Goal: Task Accomplishment & Management: Complete application form

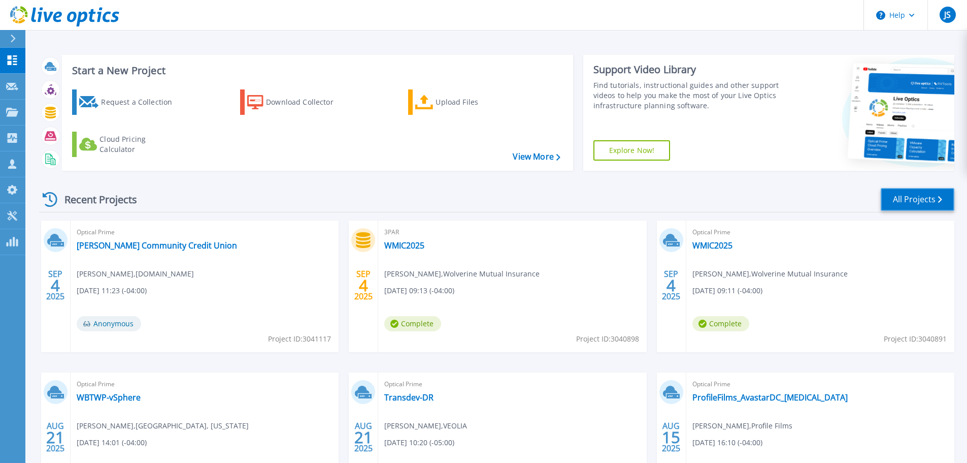
click at [910, 191] on link "All Projects" at bounding box center [918, 199] width 74 height 23
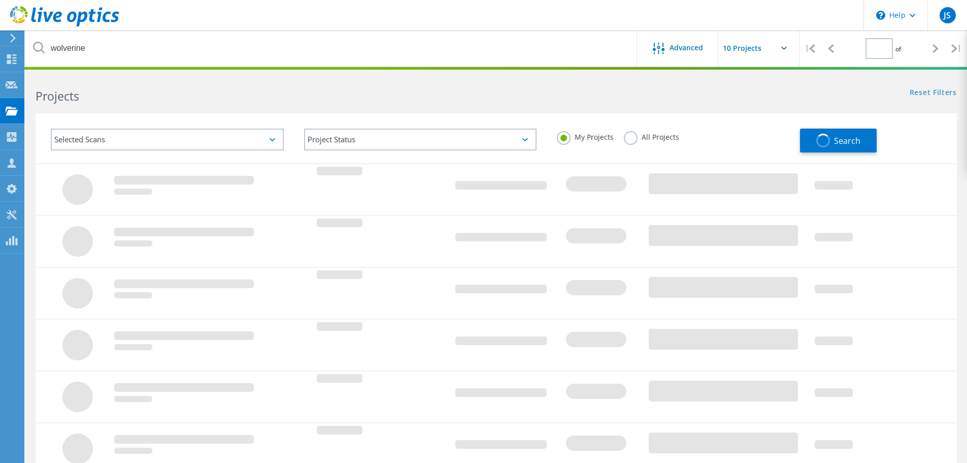
type input "1"
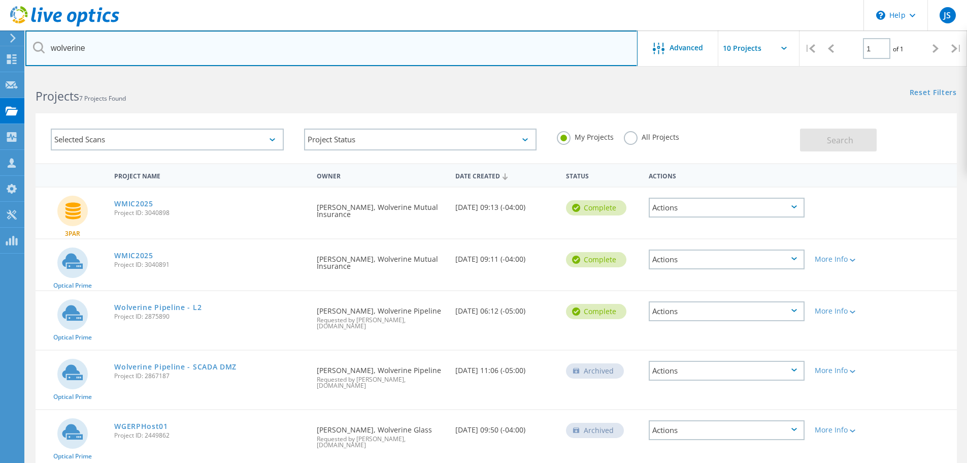
click at [178, 48] on input "wolverine" at bounding box center [331, 48] width 612 height 36
drag, startPoint x: 152, startPoint y: 47, endPoint x: 31, endPoint y: 43, distance: 120.9
click at [31, 43] on input "wolverine" at bounding box center [331, 48] width 612 height 36
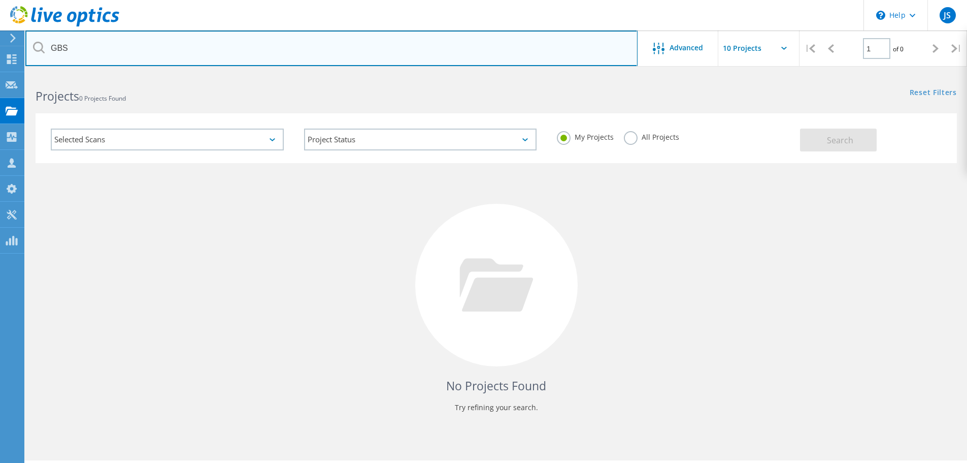
click at [70, 41] on input "GBS" at bounding box center [331, 48] width 612 height 36
type input "G"
type input "state bank"
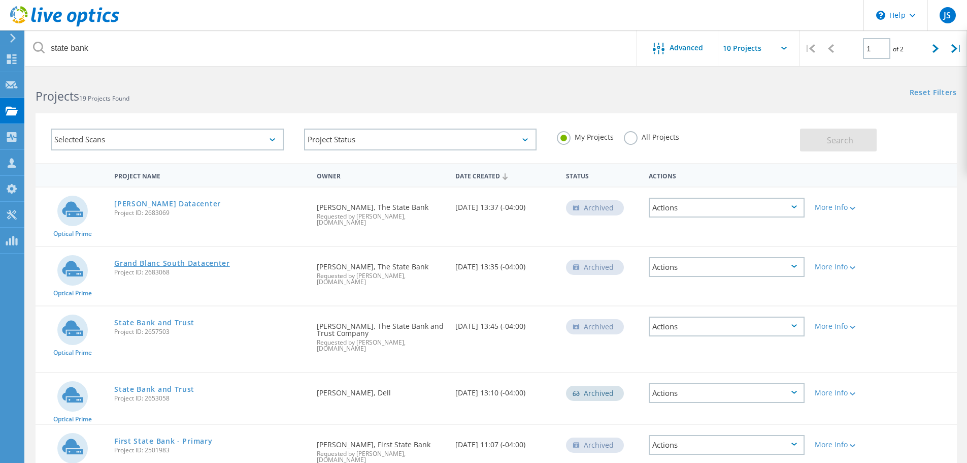
click at [216, 259] on link "Grand Blanc South Datacenter" at bounding box center [172, 262] width 116 height 7
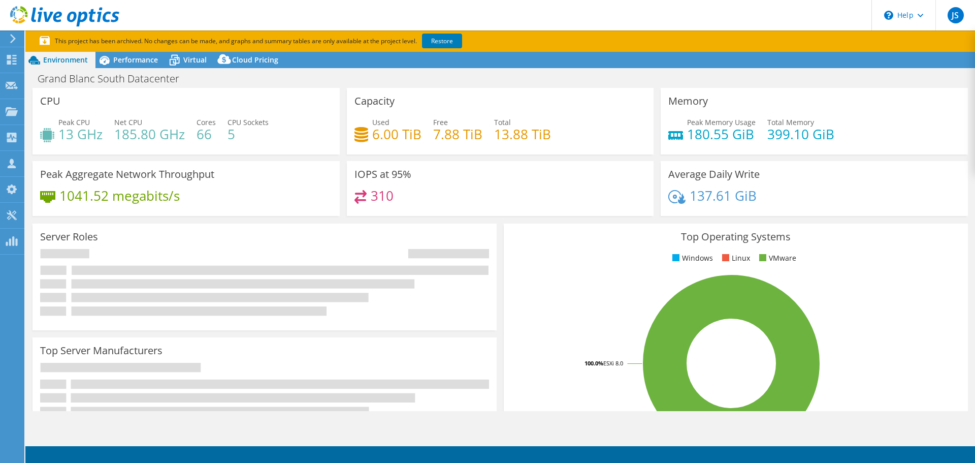
select select "USD"
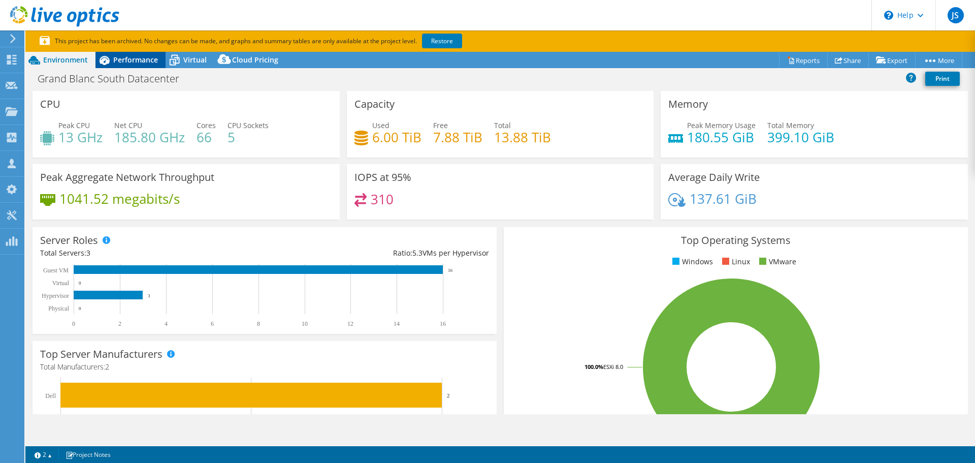
click at [143, 57] on span "Performance" at bounding box center [135, 60] width 45 height 10
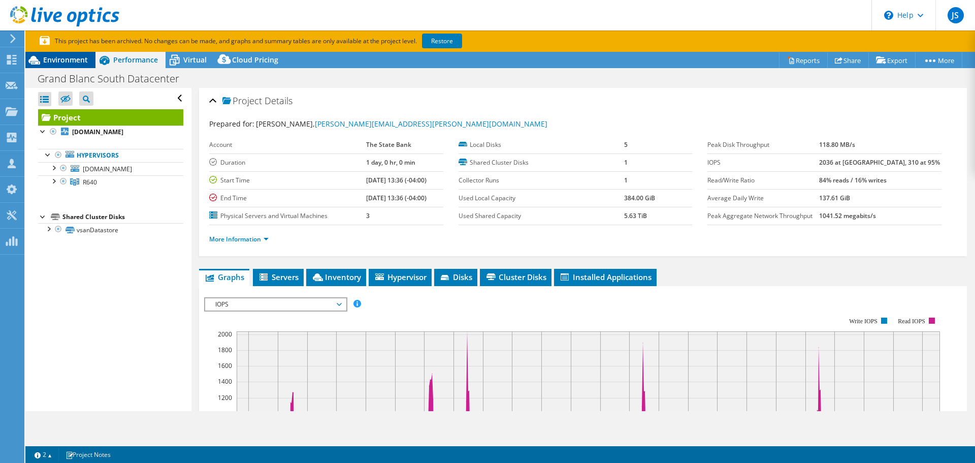
click at [74, 62] on span "Environment" at bounding box center [65, 60] width 45 height 10
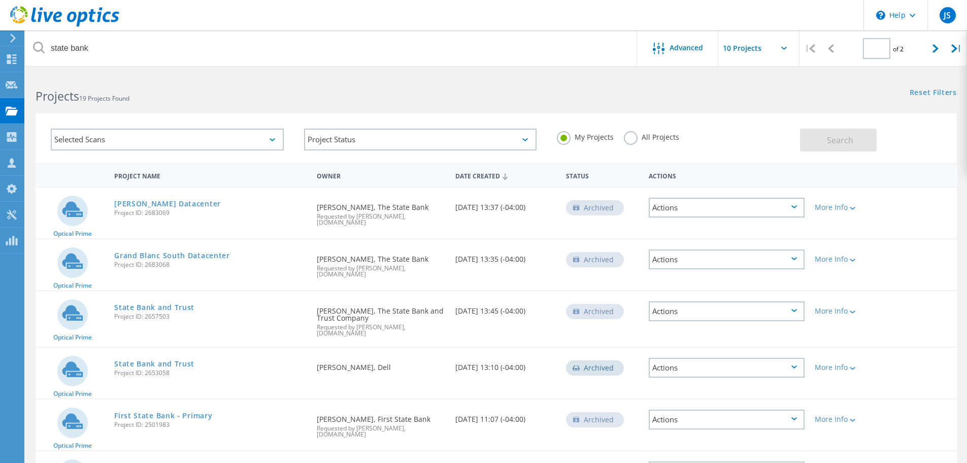
type input "1"
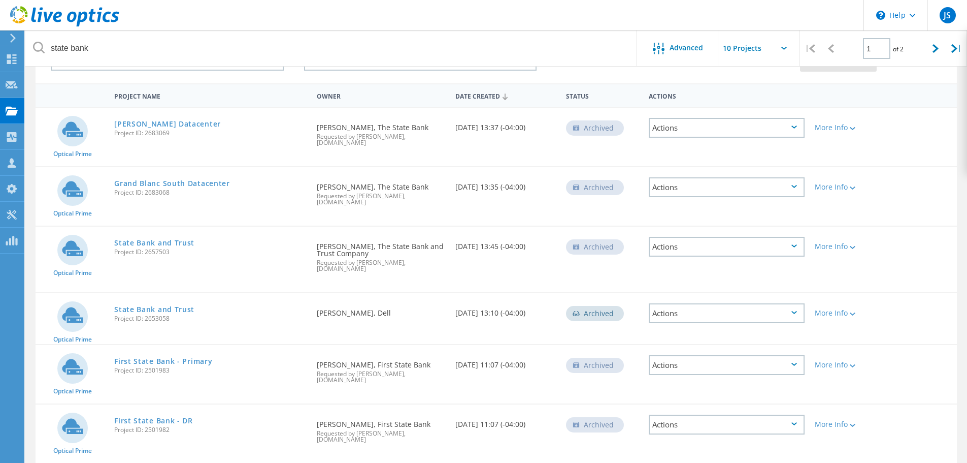
scroll to position [102, 0]
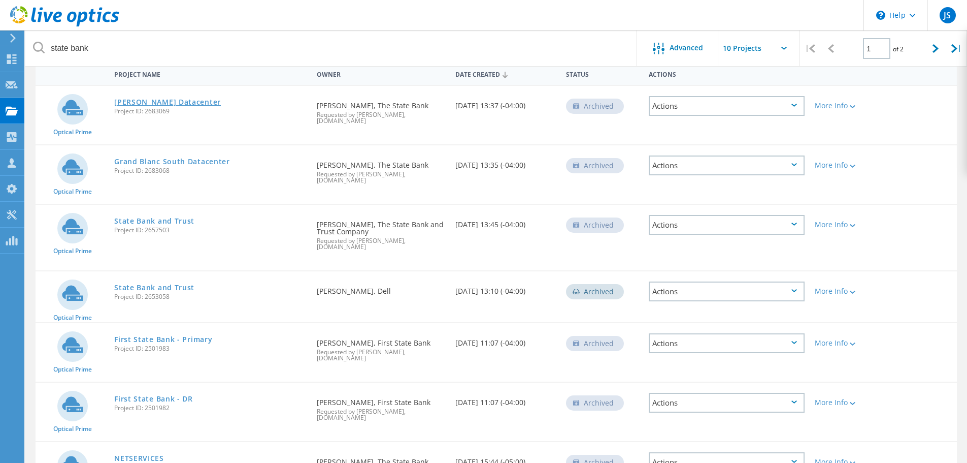
click at [160, 104] on link "[PERSON_NAME] Datacenter" at bounding box center [167, 102] width 107 height 7
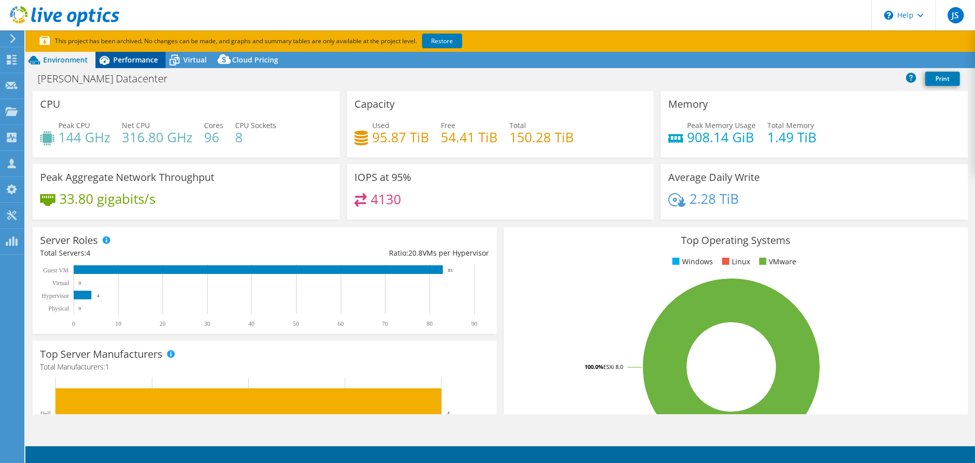
click at [142, 56] on span "Performance" at bounding box center [135, 60] width 45 height 10
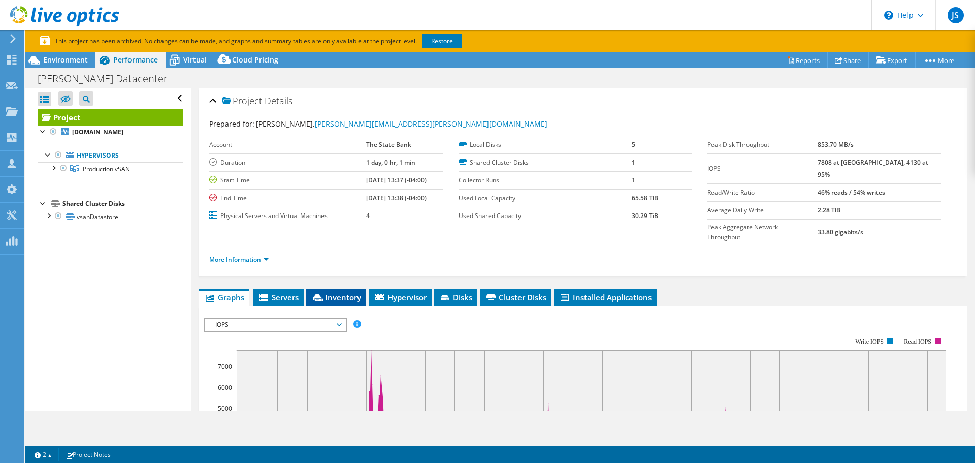
click at [339, 289] on li "Inventory" at bounding box center [336, 297] width 60 height 17
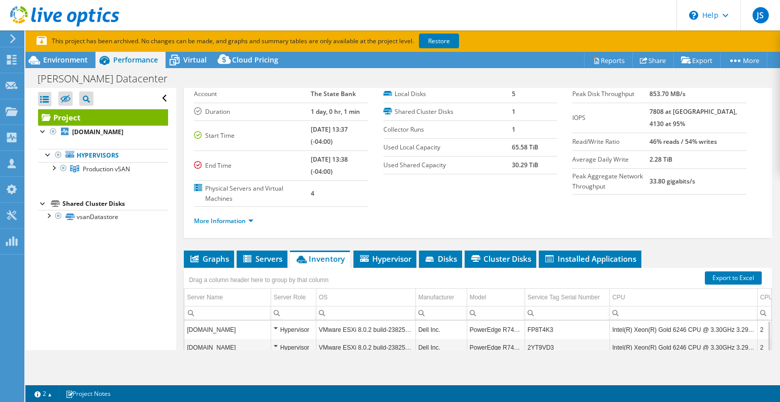
scroll to position [51, 0]
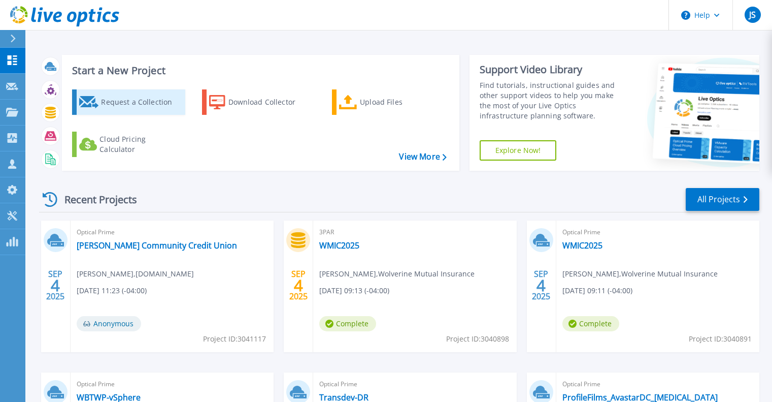
click at [127, 100] on div "Request a Collection" at bounding box center [141, 102] width 81 height 20
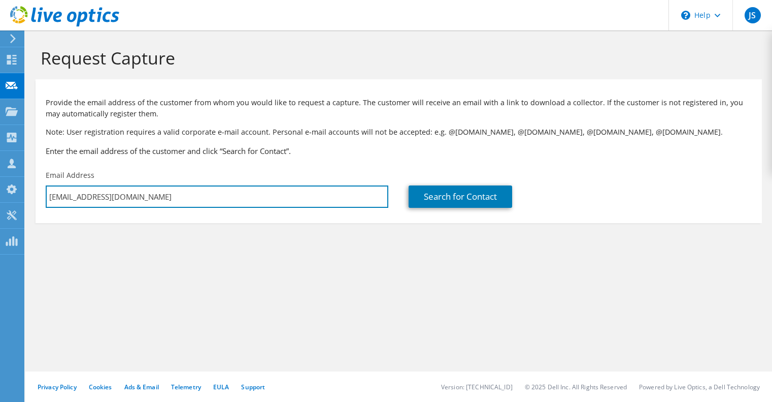
drag, startPoint x: 160, startPoint y: 199, endPoint x: 34, endPoint y: 193, distance: 126.6
click at [34, 193] on section "Request Capture Provide the email address of the customer from whom you would l…" at bounding box center [398, 151] width 747 height 243
paste input "[PERSON_NAME]@linkeng"
type input "[PERSON_NAME][EMAIL_ADDRESS][DOMAIN_NAME]"
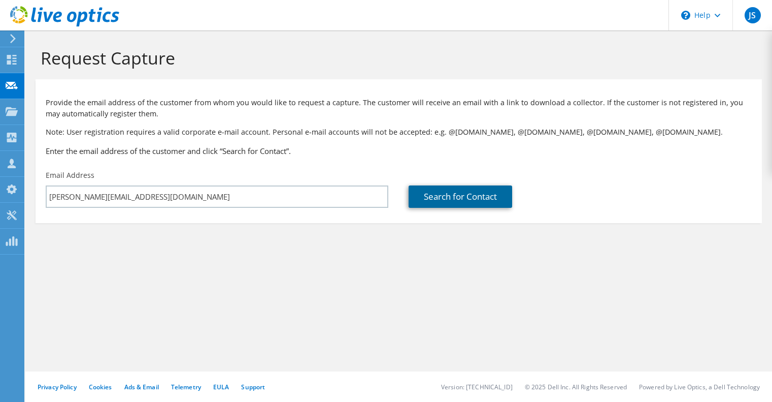
click at [465, 197] on link "Search for Contact" at bounding box center [461, 196] width 104 height 22
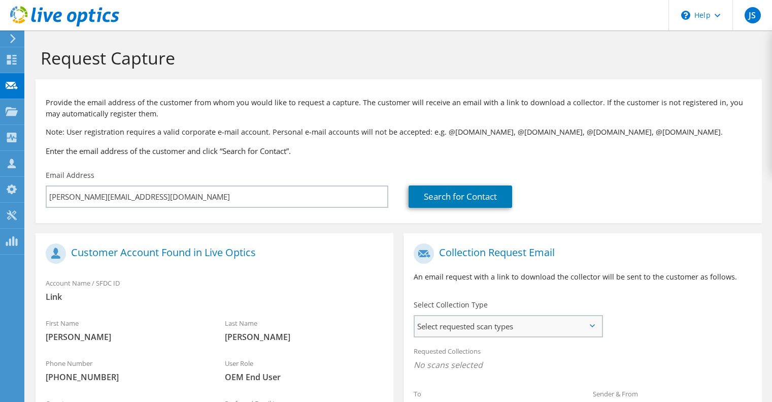
click at [514, 328] on span "Select requested scan types" at bounding box center [508, 326] width 187 height 20
click at [447, 357] on label "Optical Prime" at bounding box center [466, 357] width 61 height 12
click at [0, 0] on input "Optical Prime" at bounding box center [0, 0] width 0 height 0
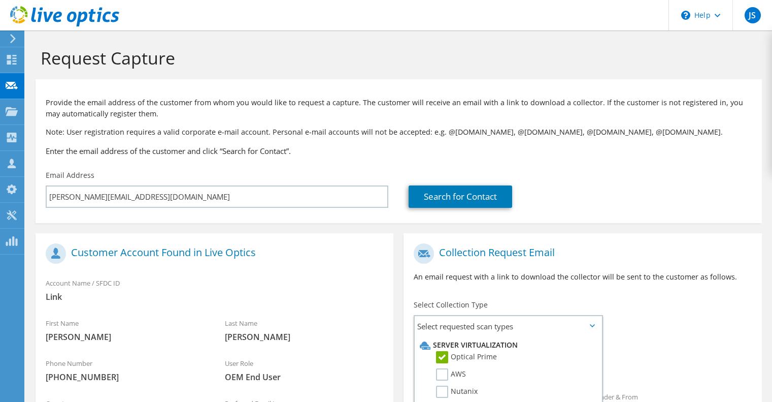
drag, startPoint x: 447, startPoint y: 357, endPoint x: 621, endPoint y: 309, distance: 180.6
click at [621, 309] on section "Collection Request Email An email request with a link to download the collector…" at bounding box center [583, 381] width 358 height 297
click at [621, 309] on div "To r.robbins@linkeng.com Sender & From liveoptics@liveoptics.com" at bounding box center [583, 337] width 358 height 199
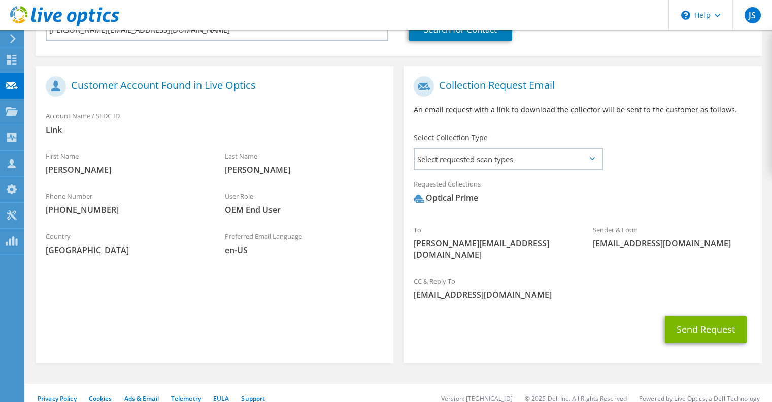
scroll to position [169, 0]
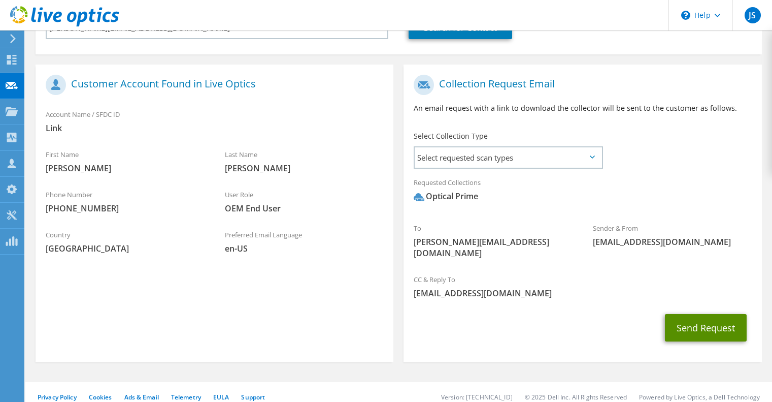
click at [704, 314] on button "Send Request" at bounding box center [706, 327] width 82 height 27
